Goal: Task Accomplishment & Management: Manage account settings

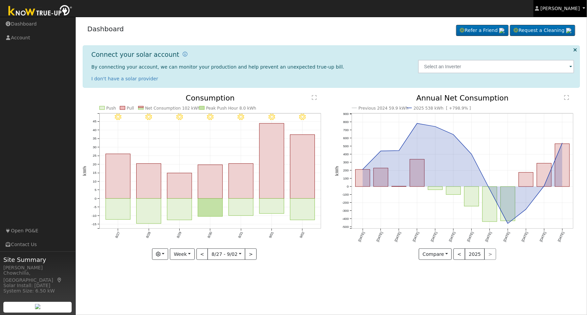
click at [552, 7] on span "[PERSON_NAME]" at bounding box center [559, 8] width 39 height 5
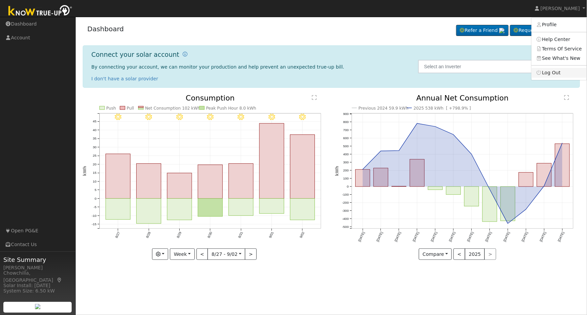
click at [548, 72] on link "Log Out" at bounding box center [558, 72] width 55 height 9
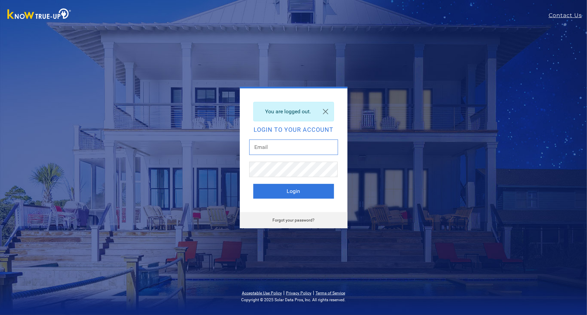
click at [279, 147] on input "text" at bounding box center [293, 147] width 89 height 15
type input "[EMAIL_ADDRESS][DOMAIN_NAME]"
click at [291, 192] on button "Login" at bounding box center [293, 191] width 81 height 15
